Goal: Check status: Check status

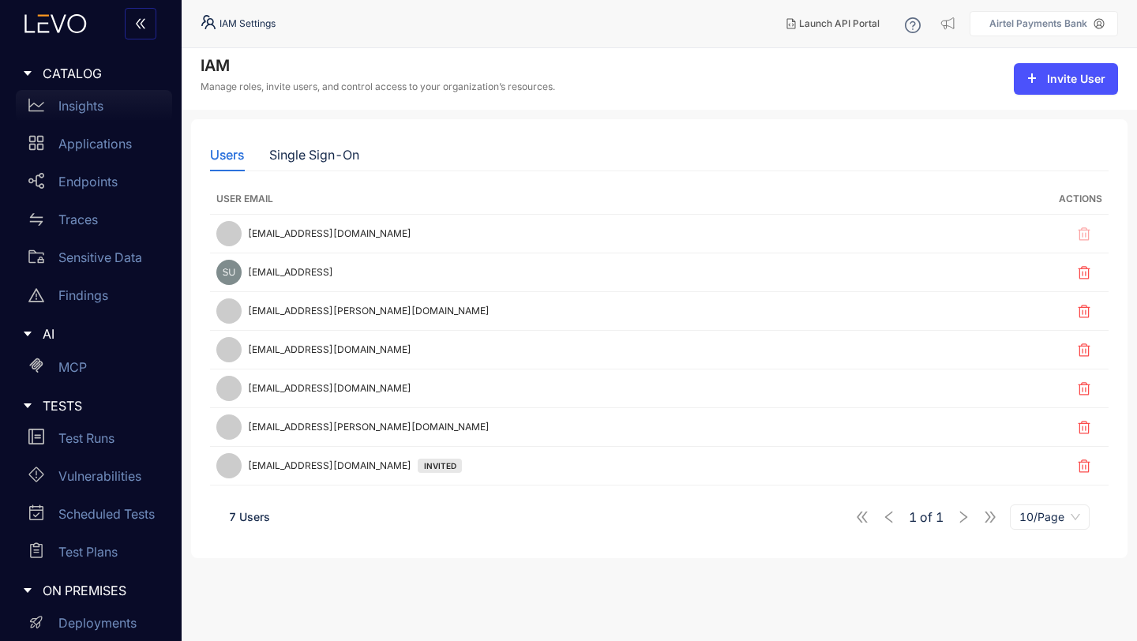
click at [75, 111] on p "Insights" at bounding box center [80, 106] width 45 height 14
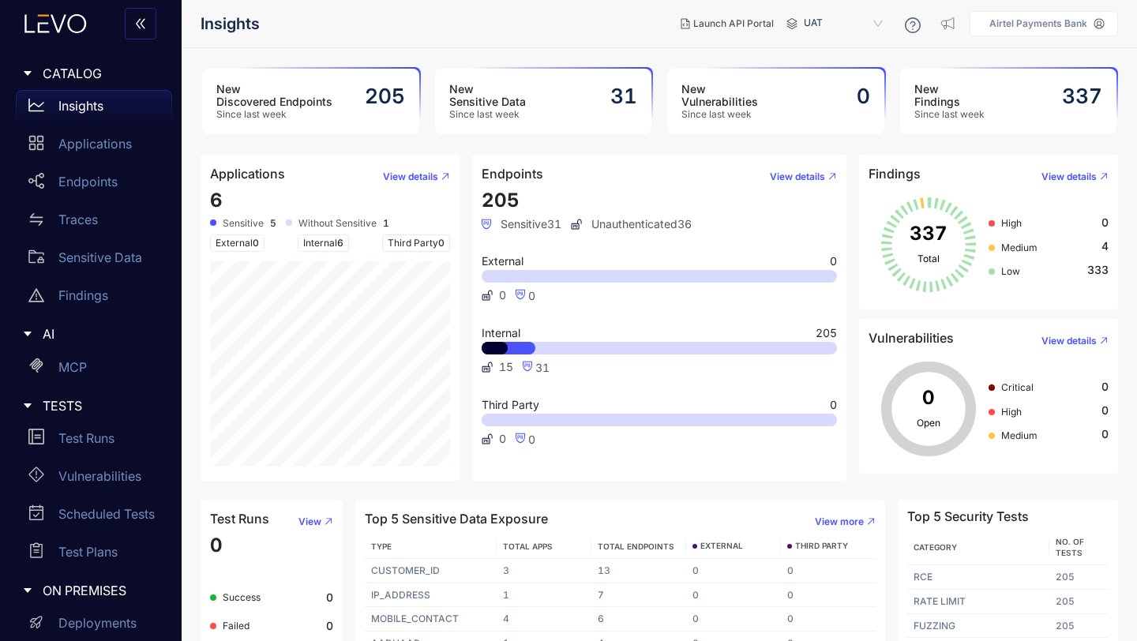
scroll to position [55, 0]
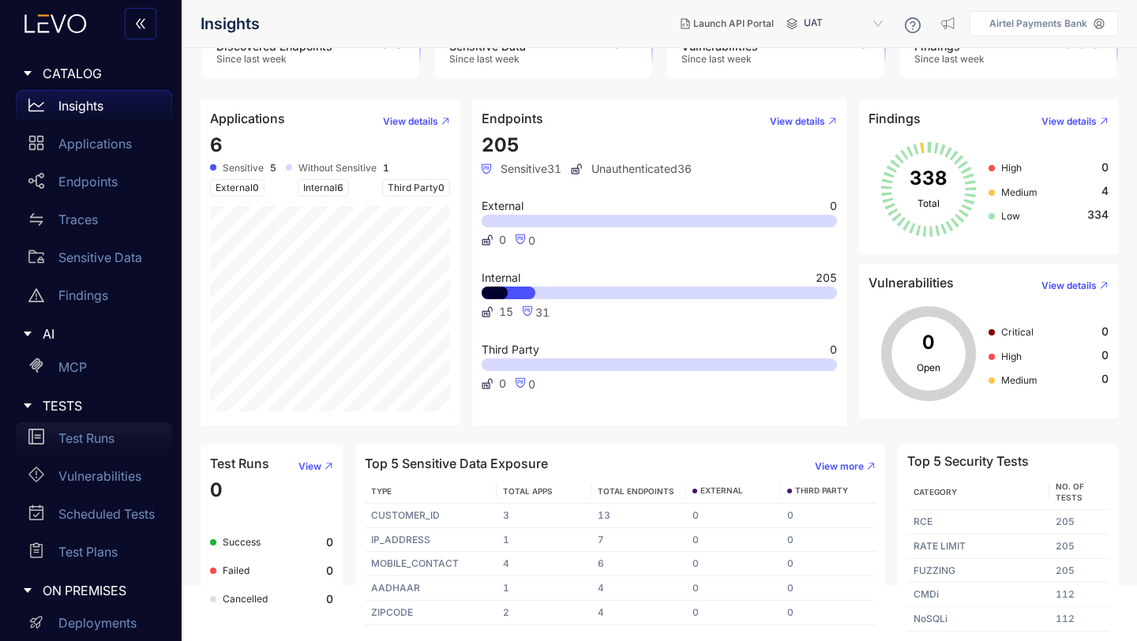
click at [90, 439] on p "Test Runs" at bounding box center [86, 438] width 56 height 14
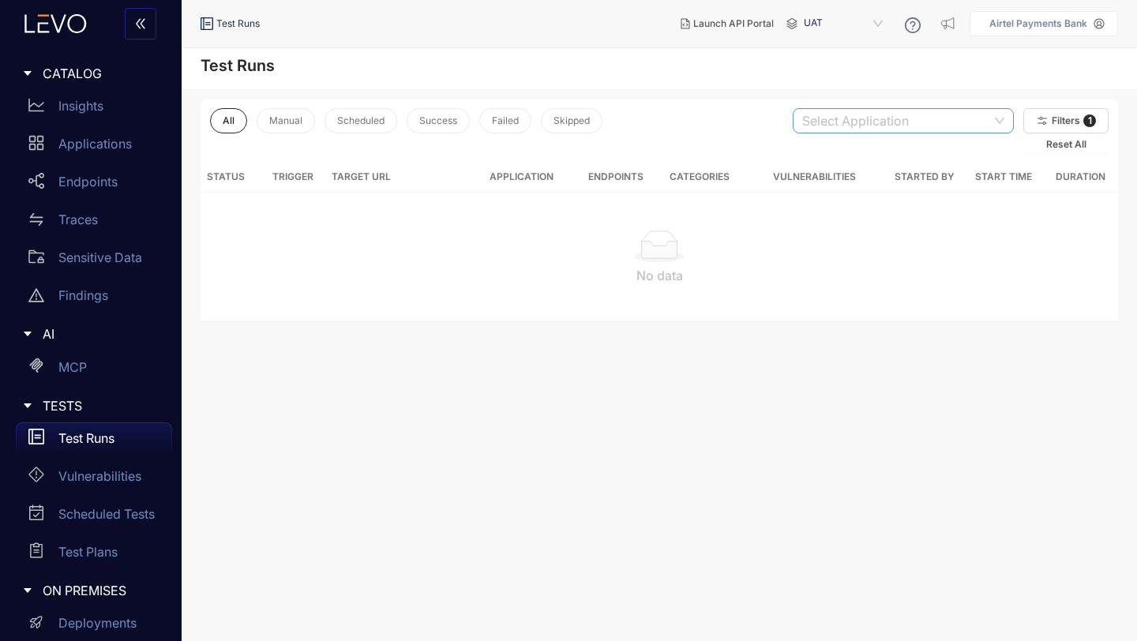
click at [840, 111] on input "search" at bounding box center [897, 121] width 190 height 24
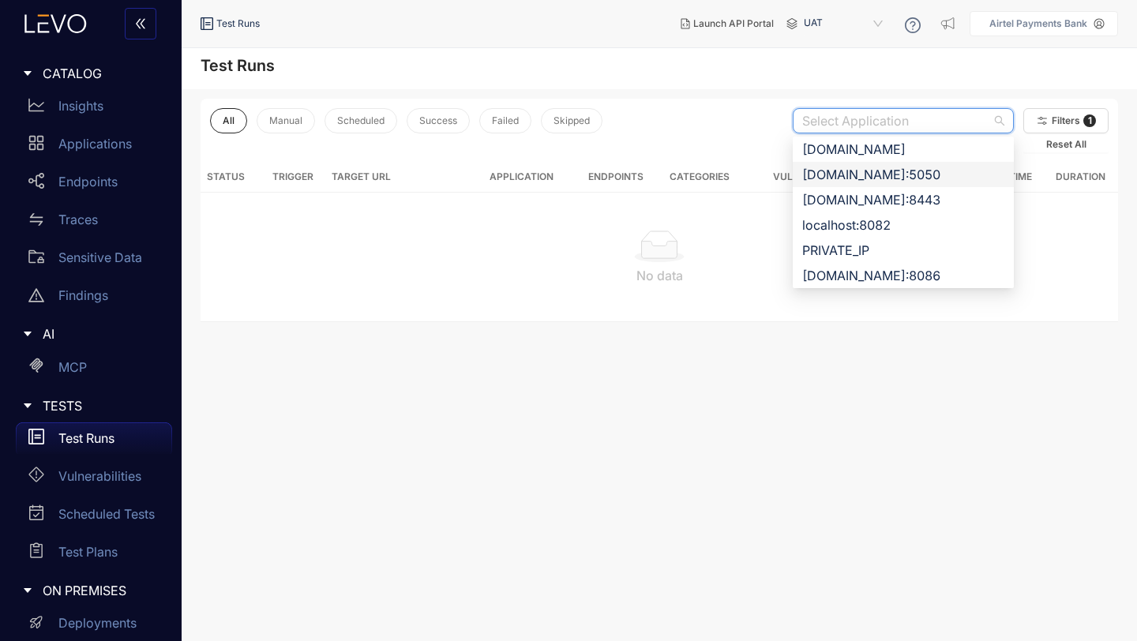
click at [869, 171] on div "apbuat.airtelbank.com:5050" at bounding box center [903, 174] width 202 height 17
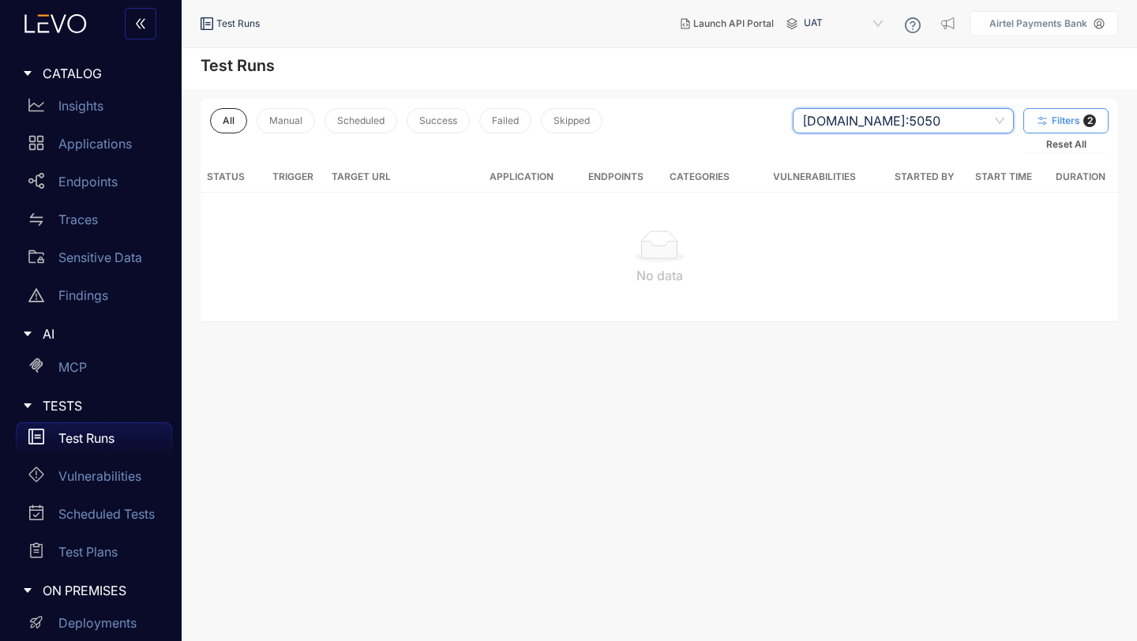
click at [1064, 118] on span "Filters" at bounding box center [1066, 120] width 28 height 11
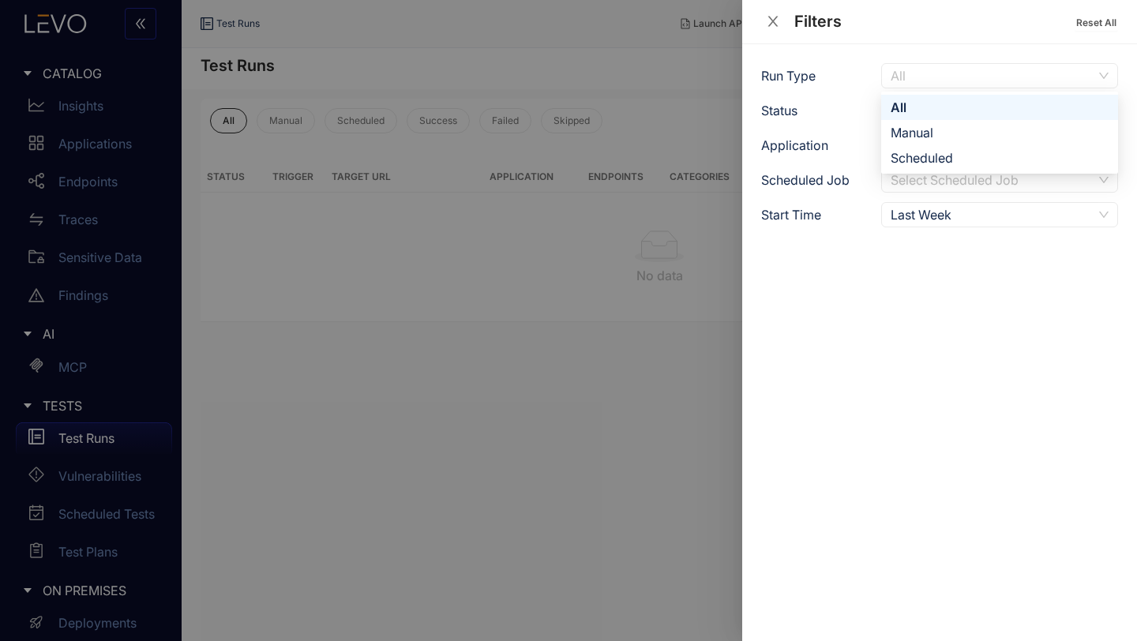
click at [955, 76] on span "All" at bounding box center [1000, 76] width 218 height 24
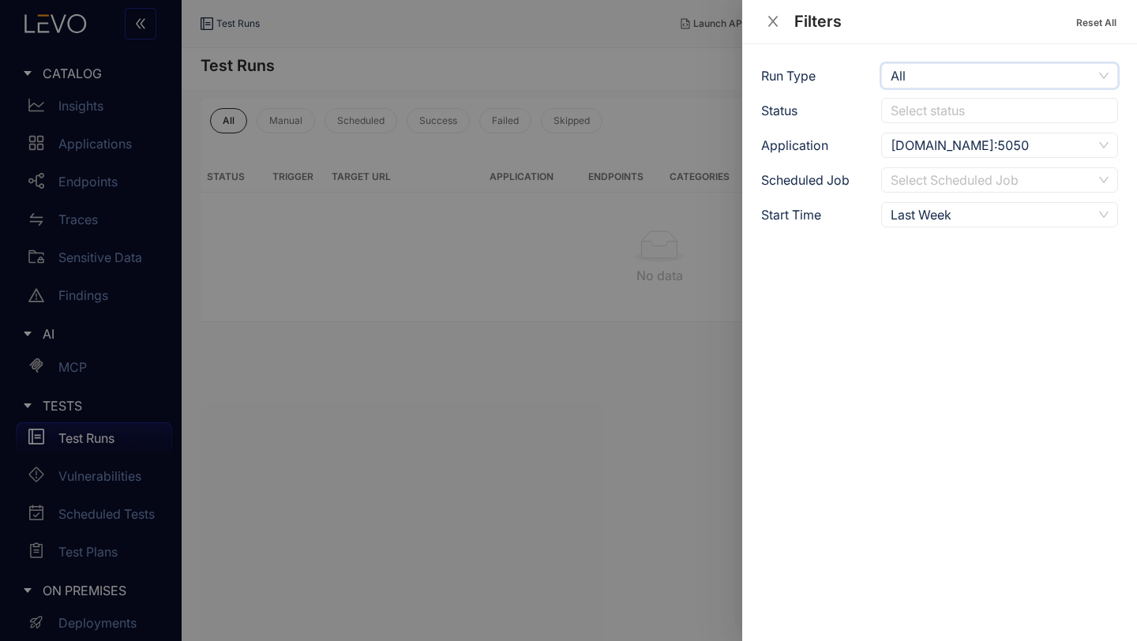
click at [955, 76] on span "All" at bounding box center [1000, 76] width 218 height 24
click at [971, 246] on div "Run Type All Status Select status Application apbuat.airtelbank.com:5050 Schedu…" at bounding box center [939, 342] width 395 height 597
click at [971, 215] on div "Last Week" at bounding box center [992, 215] width 202 height 24
click at [971, 216] on div "Last Week" at bounding box center [992, 215] width 202 height 24
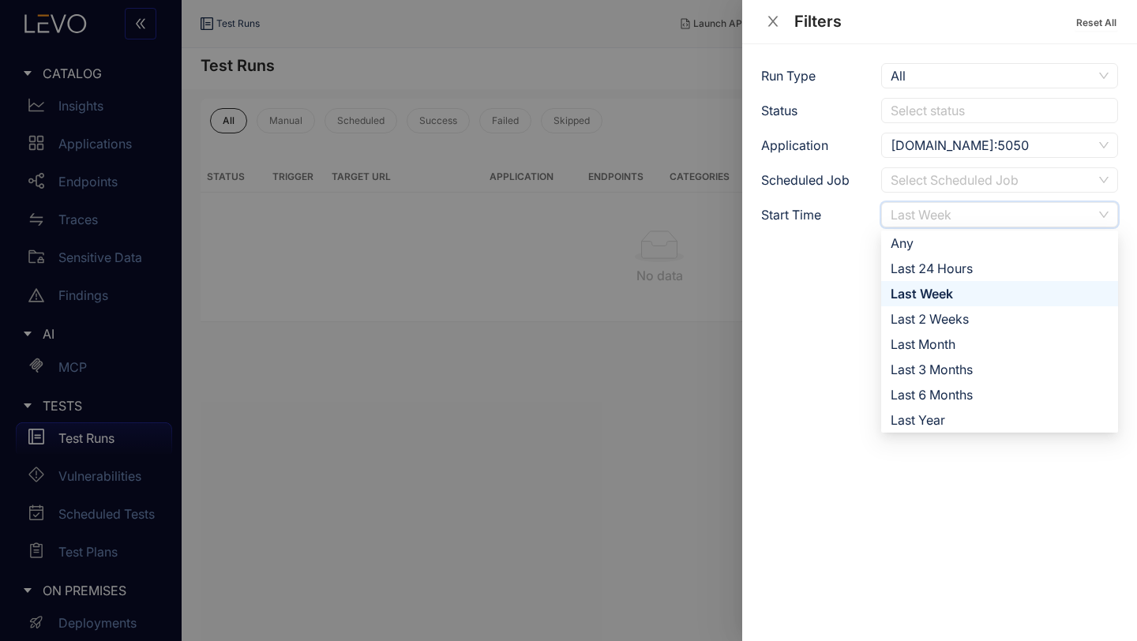
click at [971, 216] on div "Last Week" at bounding box center [992, 215] width 202 height 24
click at [936, 267] on div "Last 24 Hours" at bounding box center [1000, 268] width 218 height 17
click at [959, 214] on div "Last 24 Hours" at bounding box center [992, 215] width 202 height 24
click at [1034, 49] on div "Run Type All Status Select status Application apbuat.airtelbank.com:5050 Schedu…" at bounding box center [939, 342] width 395 height 597
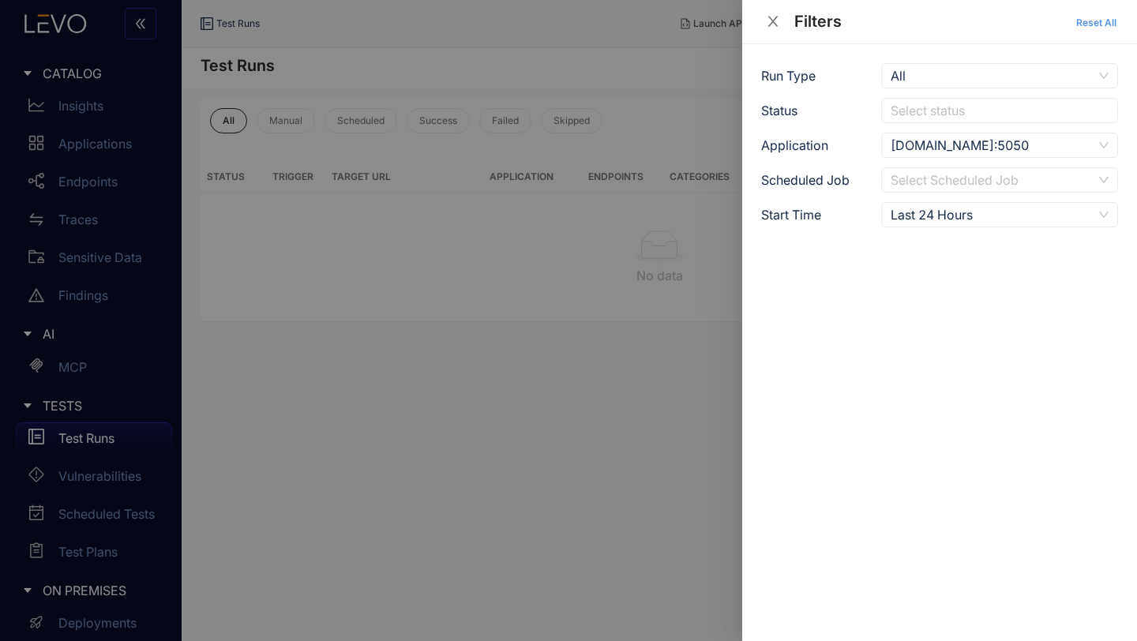
click at [1094, 23] on span "Reset All" at bounding box center [1096, 22] width 40 height 11
click at [930, 107] on div at bounding box center [992, 111] width 210 height 17
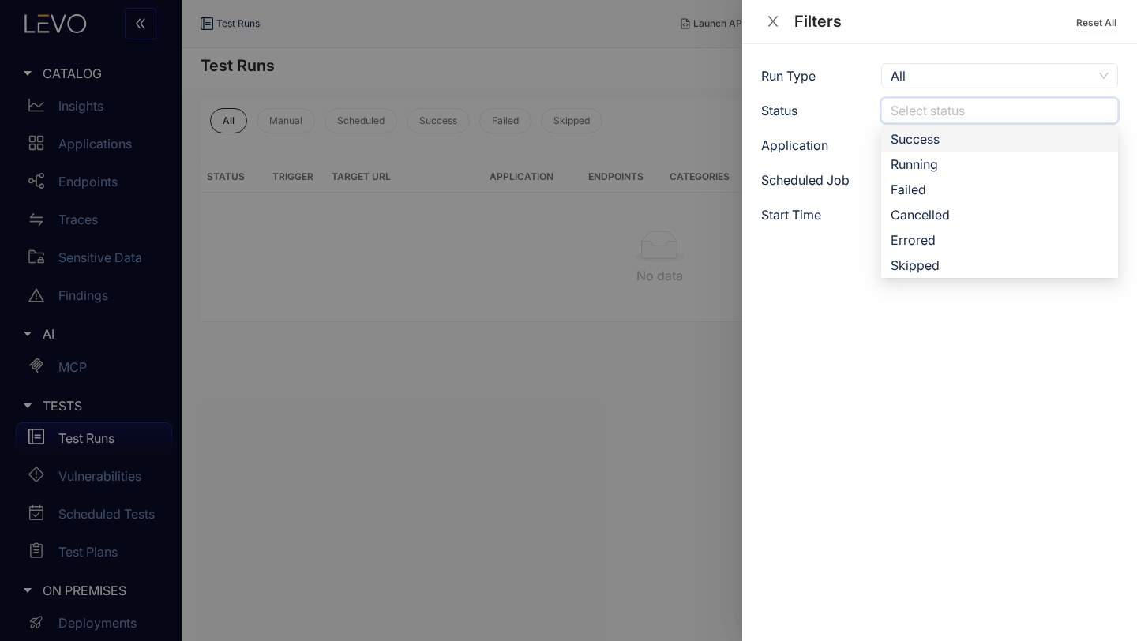
click at [931, 143] on div "Success" at bounding box center [1000, 138] width 218 height 17
click at [925, 166] on div "Running" at bounding box center [1000, 164] width 218 height 17
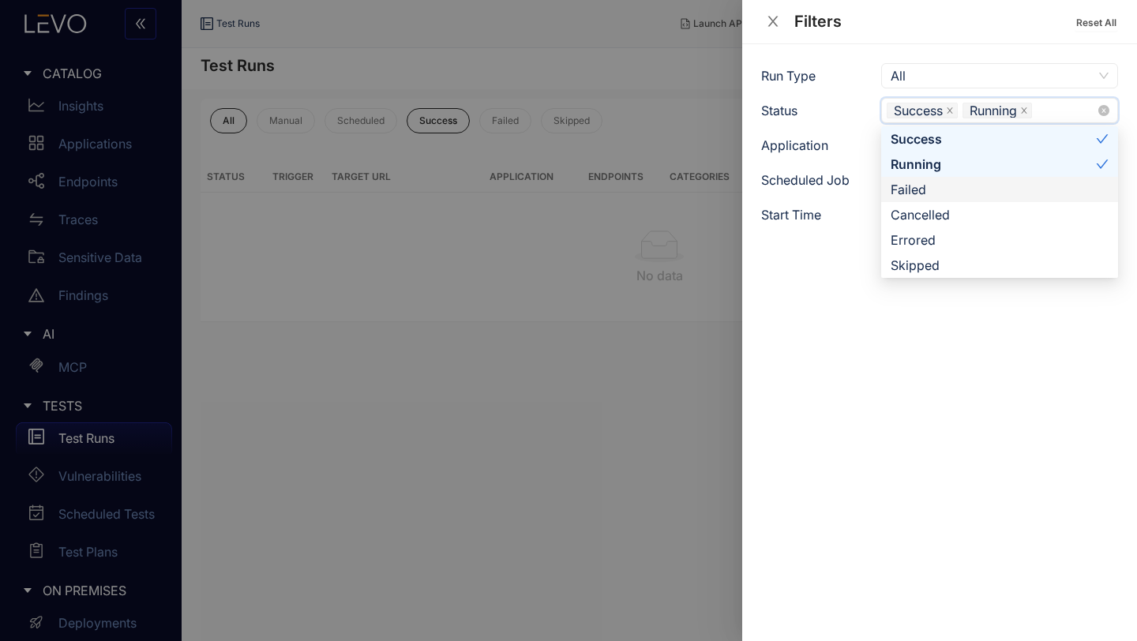
click at [921, 192] on div "Failed" at bounding box center [1000, 189] width 218 height 17
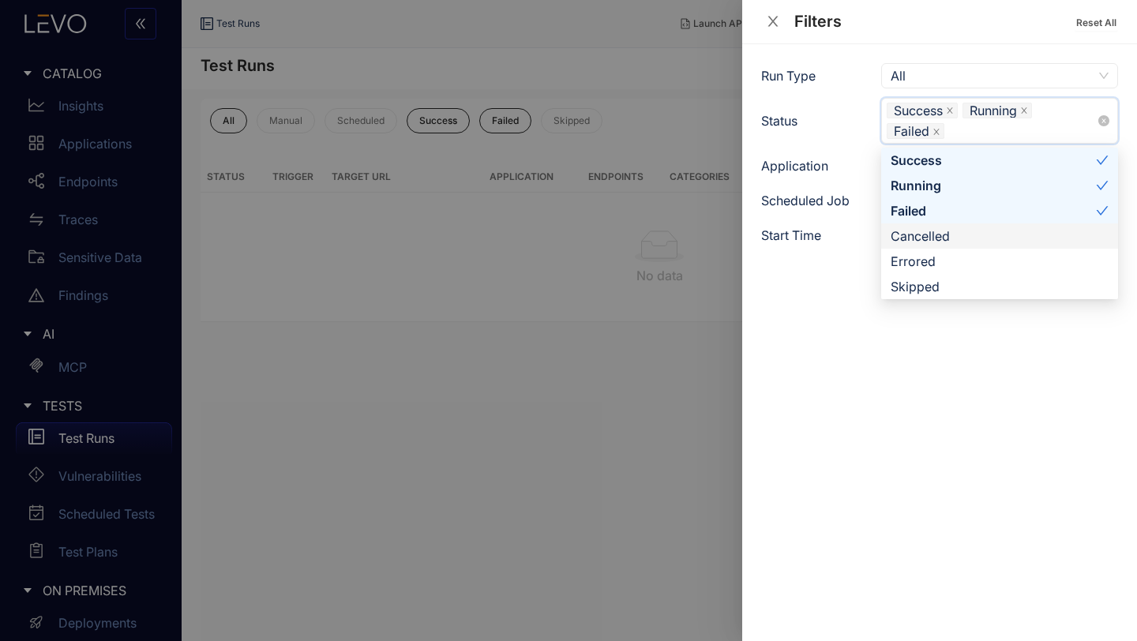
click at [920, 239] on div "Cancelled" at bounding box center [1000, 235] width 218 height 17
click at [914, 261] on div "Errored" at bounding box center [1000, 261] width 218 height 17
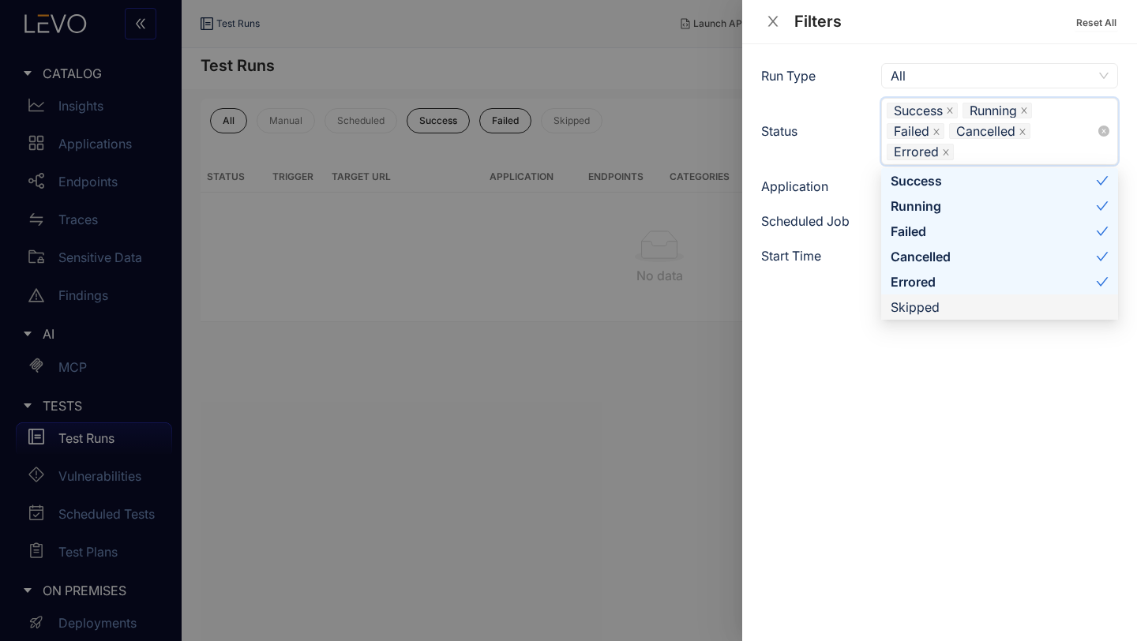
click at [917, 306] on div "Skipped" at bounding box center [1000, 306] width 218 height 17
click at [825, 328] on div "Run Type All Status Success Running Failed Cancelled Errored Skipped IN_PROGRES…" at bounding box center [939, 342] width 395 height 597
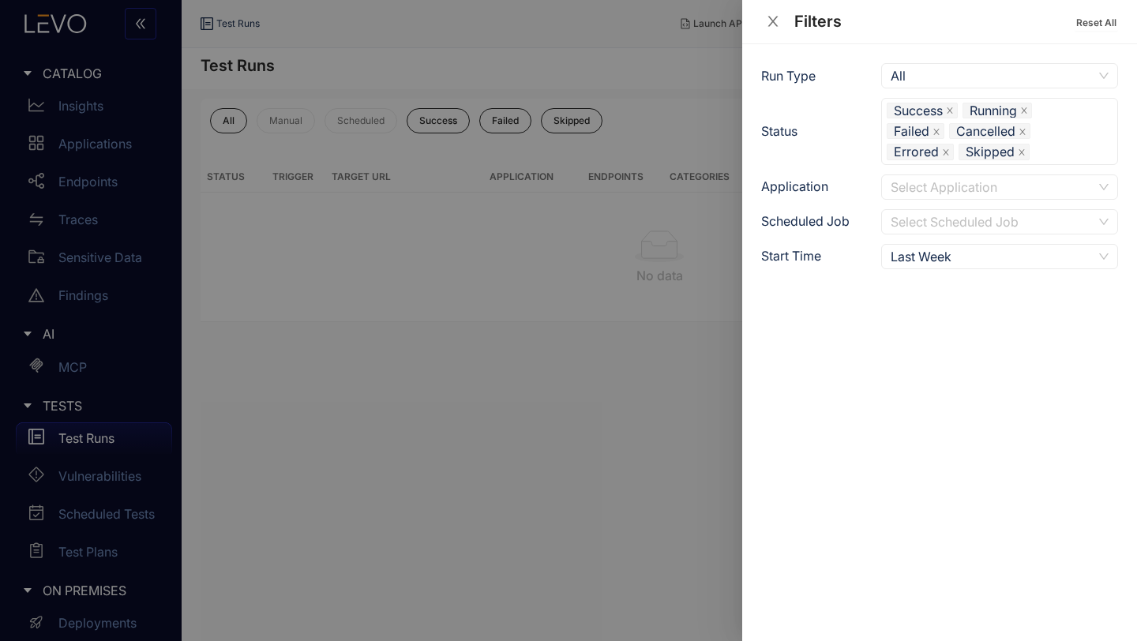
click at [921, 190] on input "search" at bounding box center [993, 187] width 205 height 24
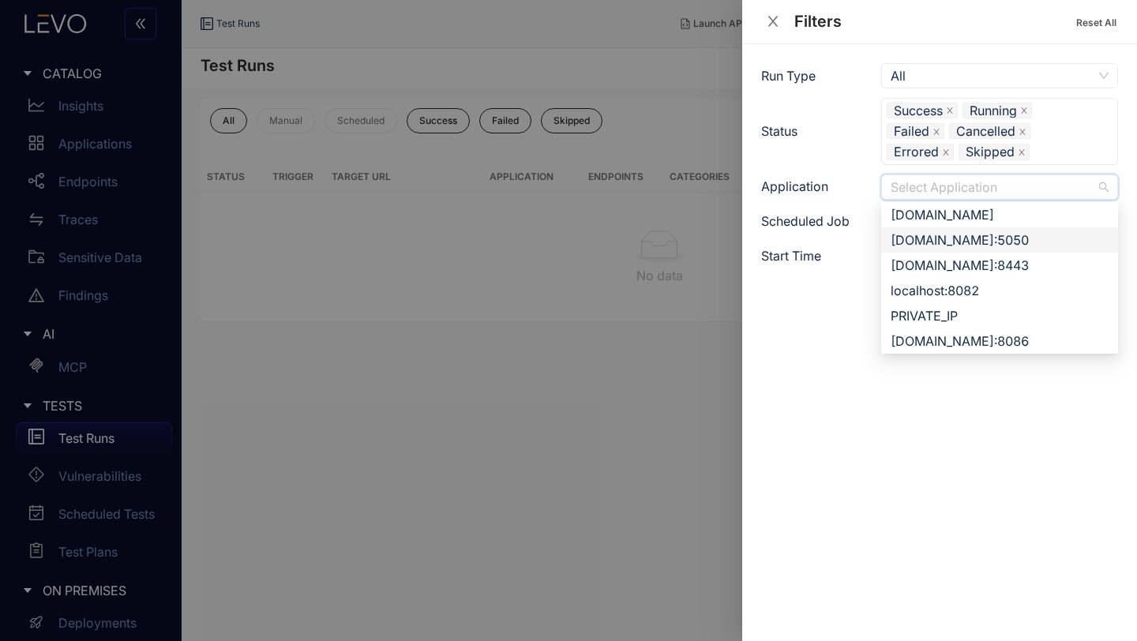
click at [946, 242] on div "apbuat.airtelbank.com:5050" at bounding box center [1000, 239] width 218 height 17
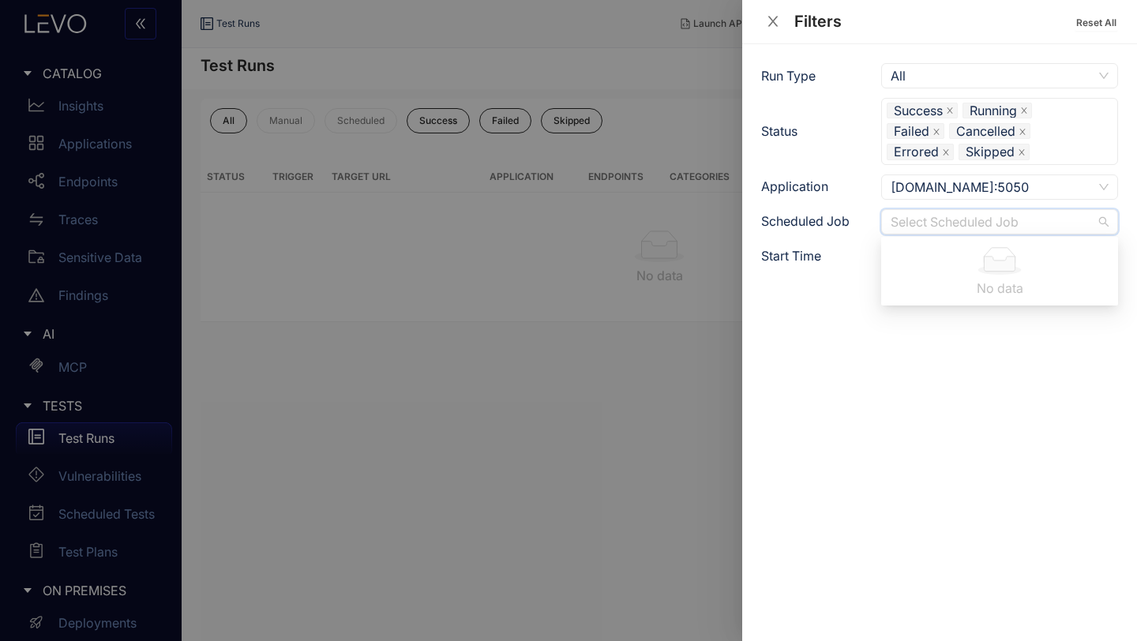
click at [936, 222] on input "search" at bounding box center [993, 222] width 205 height 24
click at [839, 340] on div "Run Type All Status Success Running Failed Cancelled Errored Skipped IN_PROGRES…" at bounding box center [939, 342] width 395 height 597
click at [776, 19] on icon "close" at bounding box center [773, 21] width 14 height 14
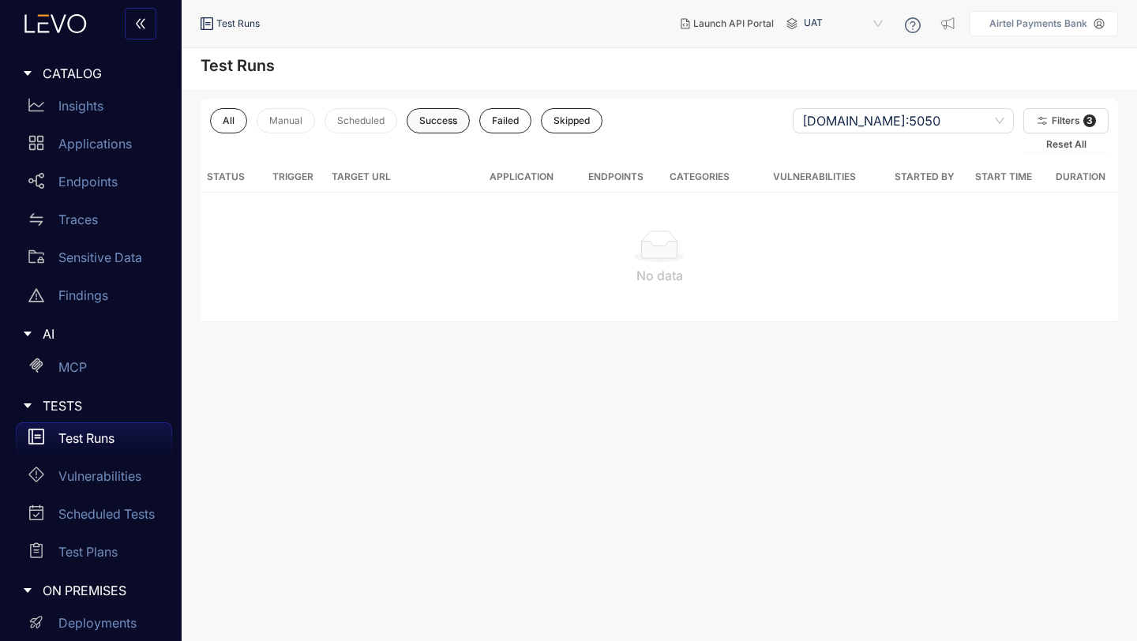
click at [437, 125] on span "Success" at bounding box center [438, 120] width 38 height 11
click at [380, 122] on span "Scheduled" at bounding box center [360, 120] width 47 height 11
click at [379, 122] on span "Scheduled" at bounding box center [359, 120] width 47 height 11
click at [285, 123] on span "Manual" at bounding box center [284, 120] width 33 height 11
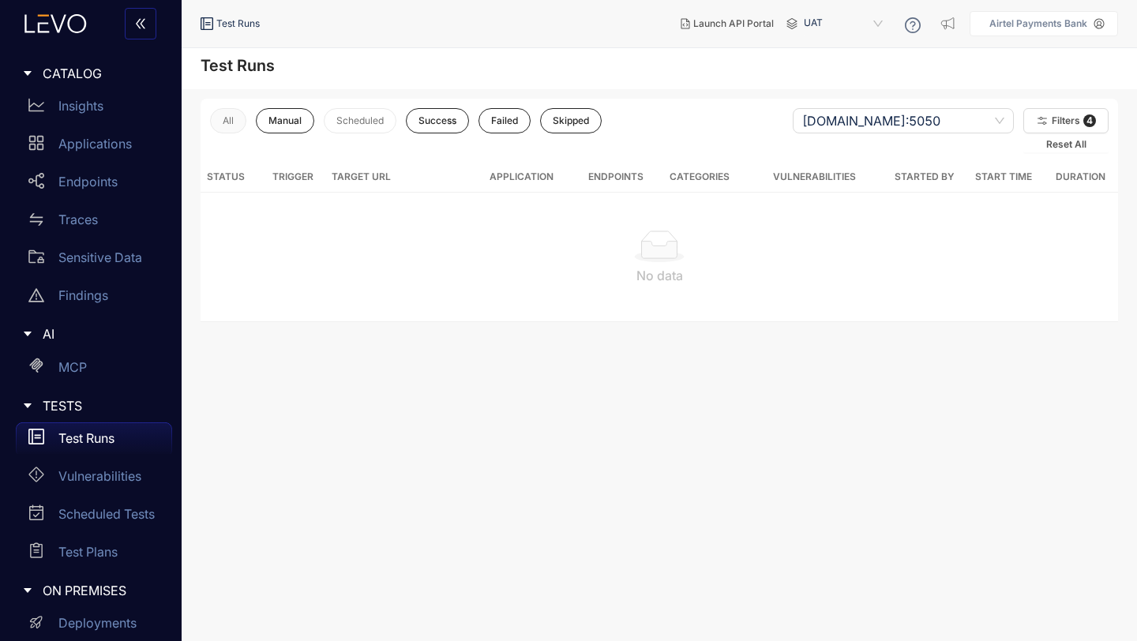
click at [228, 117] on span "All" at bounding box center [228, 120] width 11 height 11
click at [1062, 120] on span "Filters" at bounding box center [1066, 120] width 28 height 11
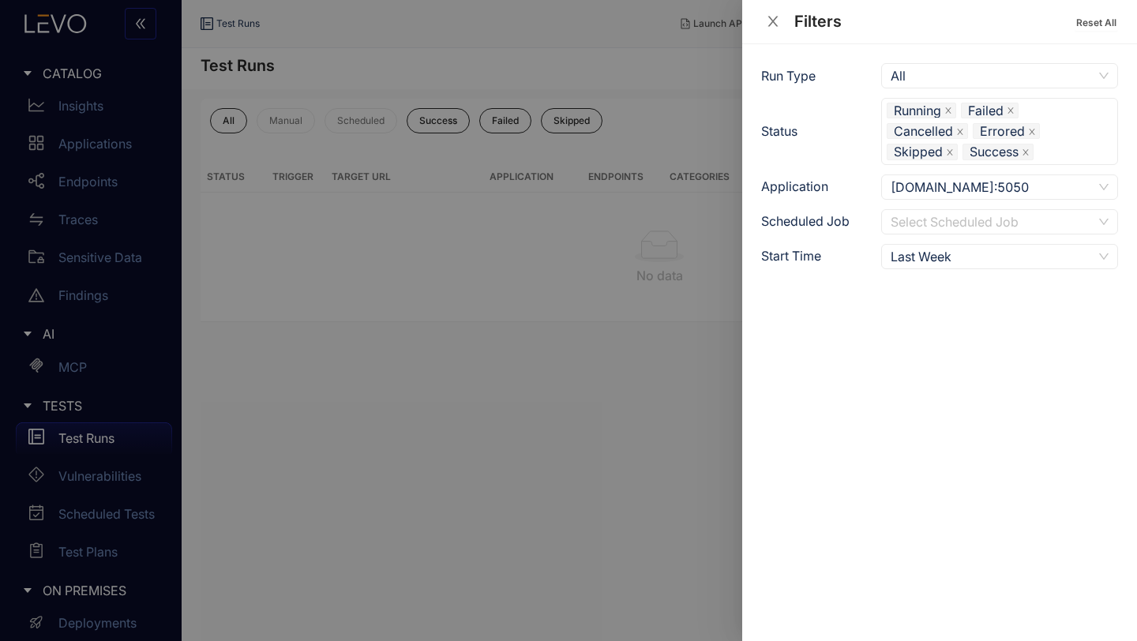
click at [308, 382] on div at bounding box center [568, 320] width 1137 height 641
